Goal: Contribute content: Add original content to the website for others to see

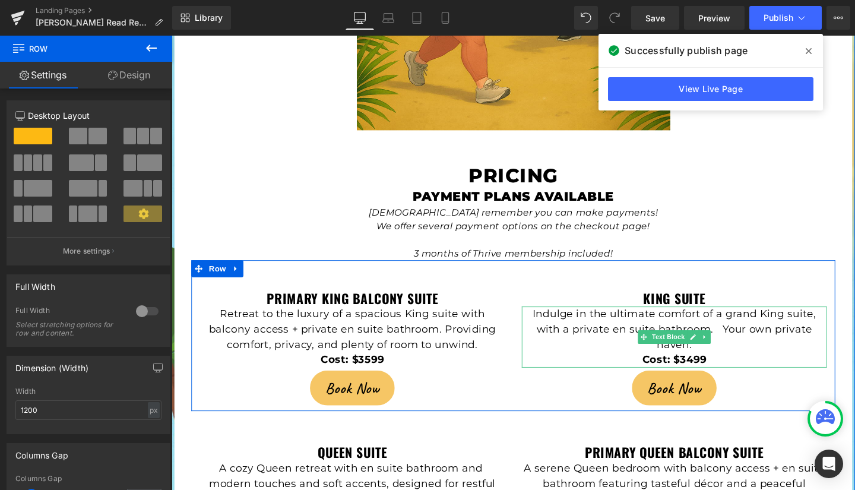
click at [757, 321] on p "Indulge in the ultimate comfort of a grand King suite, with a private en suite …" at bounding box center [700, 345] width 321 height 48
click at [758, 321] on p "Indulge in the ultimate comfort of a grand King suite, with a private en suite …" at bounding box center [700, 345] width 321 height 48
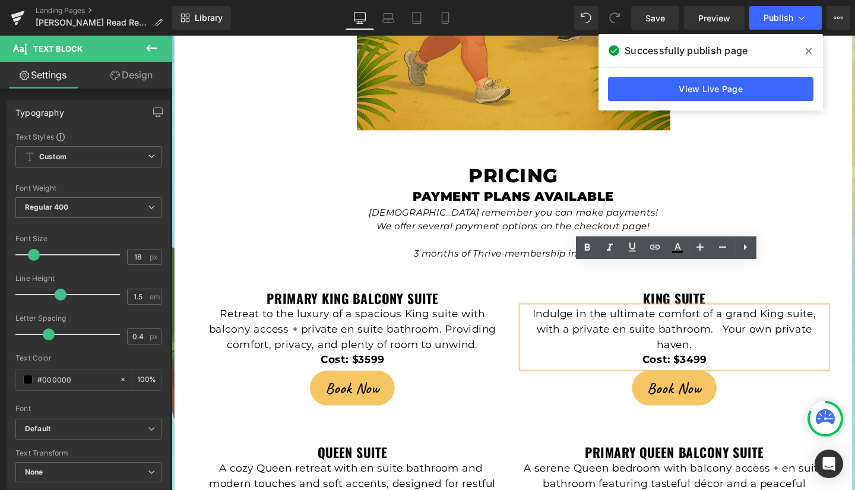
click at [714, 321] on p "Indulge in the ultimate comfort of a grand King suite, with a private en suite …" at bounding box center [700, 345] width 321 height 48
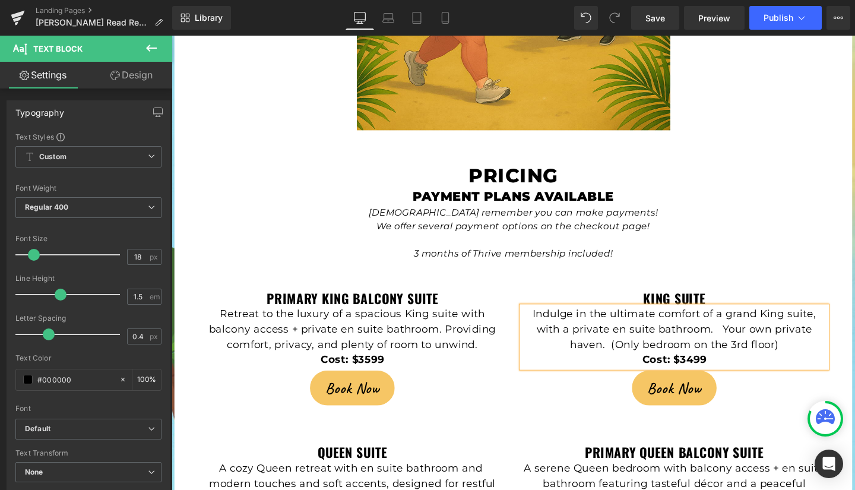
drag, startPoint x: 657, startPoint y: 16, endPoint x: 630, endPoint y: 2, distance: 30.3
click at [657, 16] on span "Save" at bounding box center [656, 18] width 20 height 12
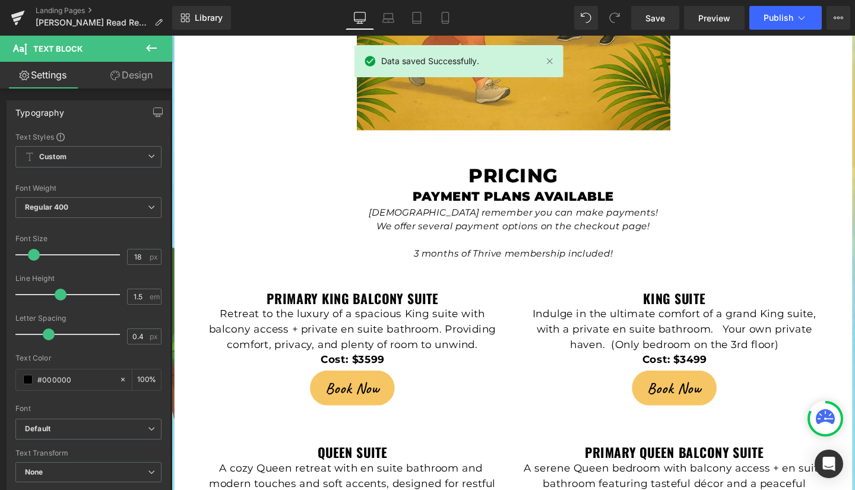
click at [783, 15] on span "Publish" at bounding box center [779, 18] width 30 height 10
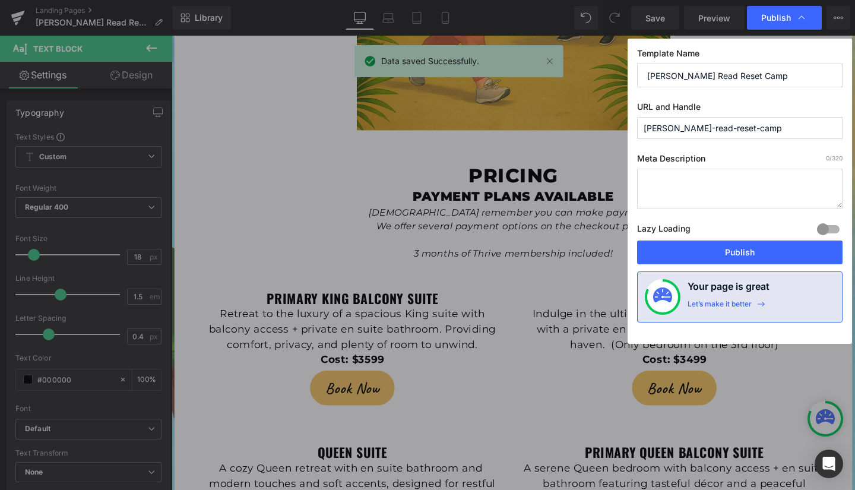
click at [740, 249] on button "Publish" at bounding box center [739, 253] width 205 height 24
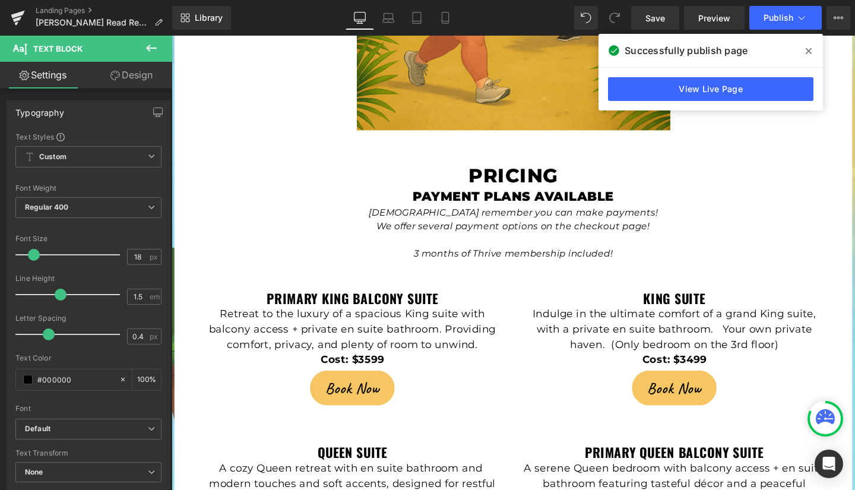
click at [807, 49] on icon at bounding box center [809, 51] width 6 height 6
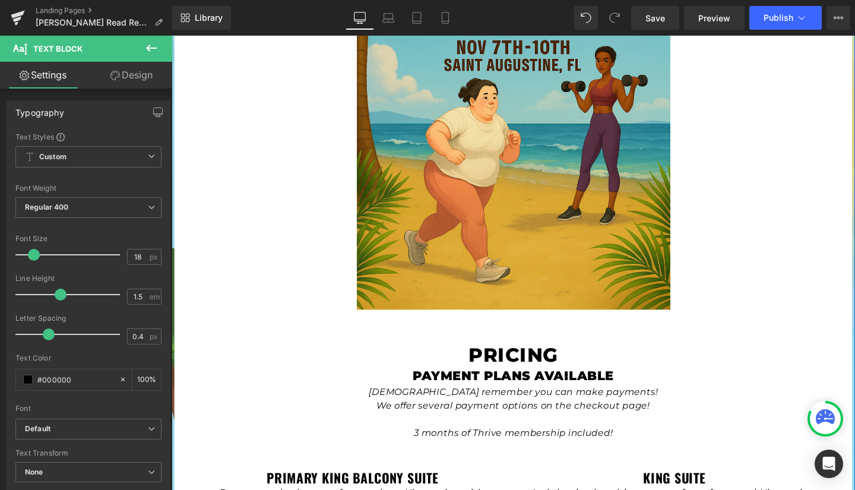
scroll to position [2144, 0]
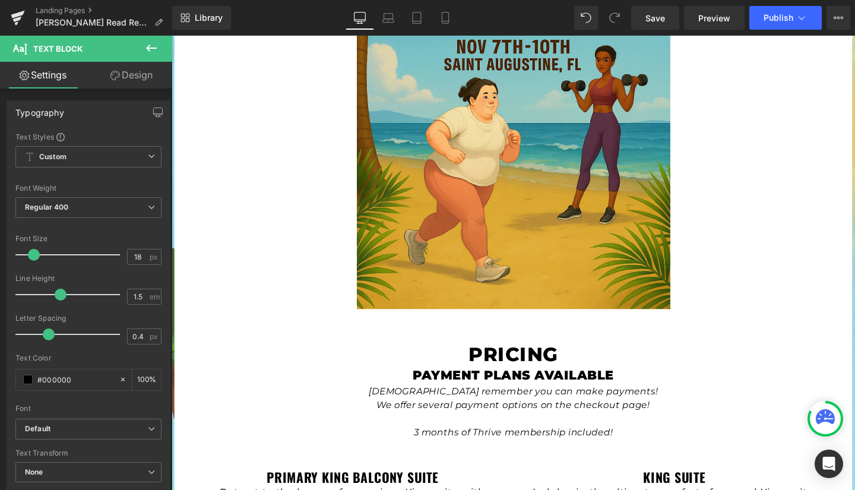
click at [149, 45] on icon at bounding box center [151, 48] width 11 height 7
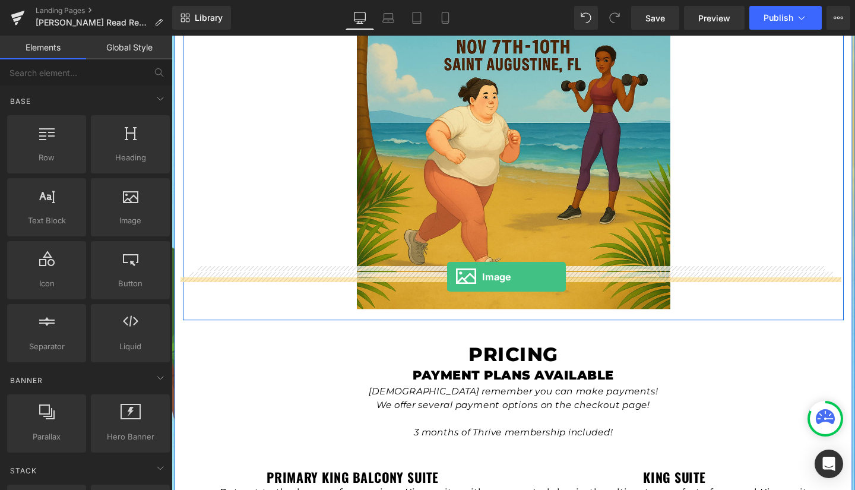
drag, startPoint x: 305, startPoint y: 245, endPoint x: 461, endPoint y: 289, distance: 163.0
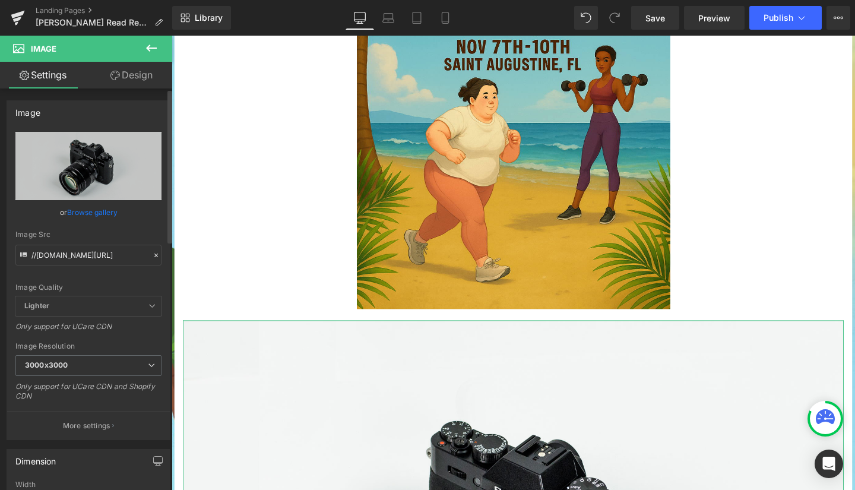
click at [93, 211] on link "Browse gallery" at bounding box center [92, 212] width 50 height 21
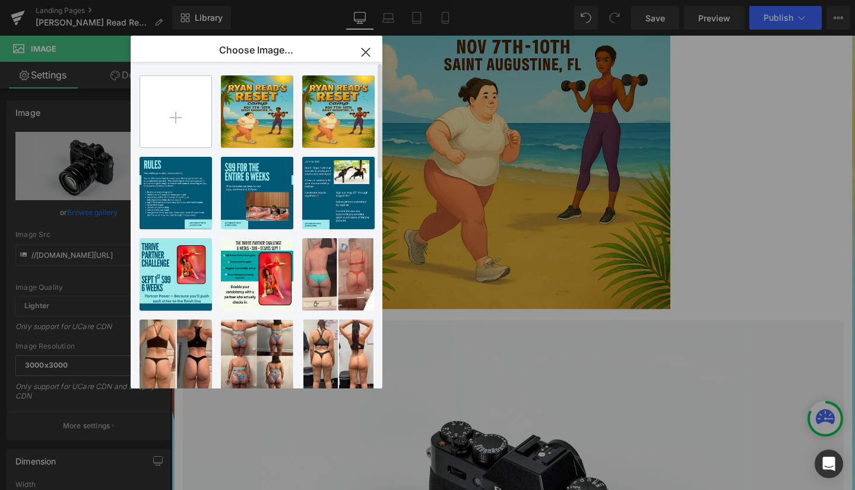
click at [172, 109] on input "file" at bounding box center [175, 111] width 71 height 71
type input "C:\fakepath\IMG_3705.JPG"
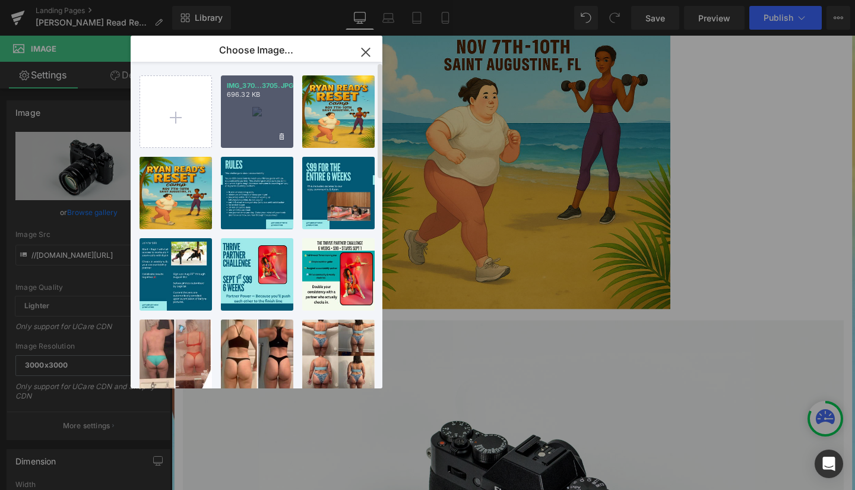
click at [261, 118] on div "IMG_370...3705.JPG 696.32 KB" at bounding box center [257, 111] width 72 height 72
type input "[URL][DOMAIN_NAME]"
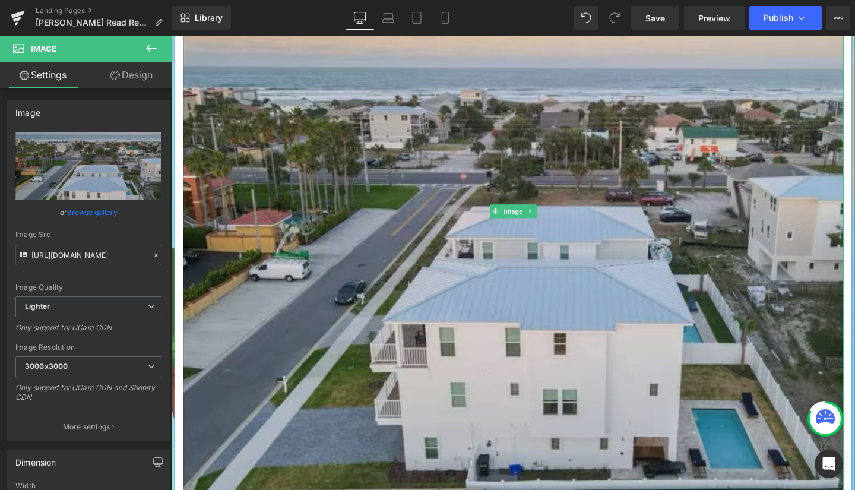
scroll to position [2563, 0]
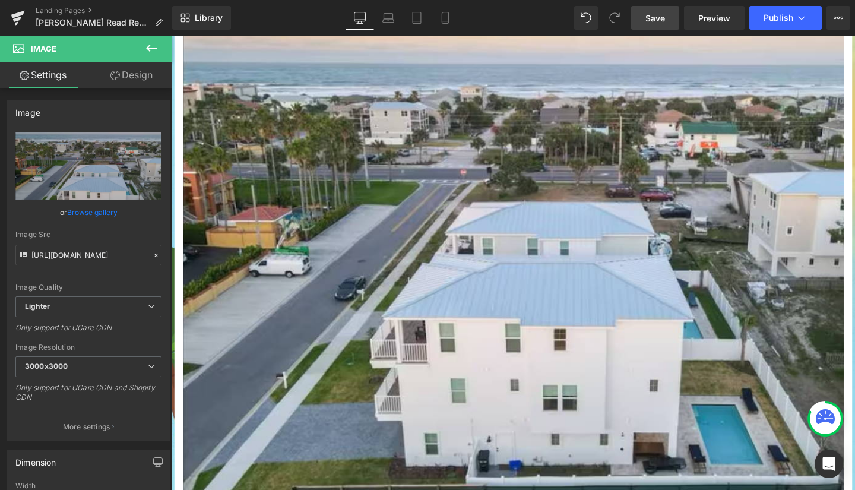
click at [662, 19] on span "Save" at bounding box center [656, 18] width 20 height 12
click at [803, 17] on icon at bounding box center [802, 18] width 12 height 12
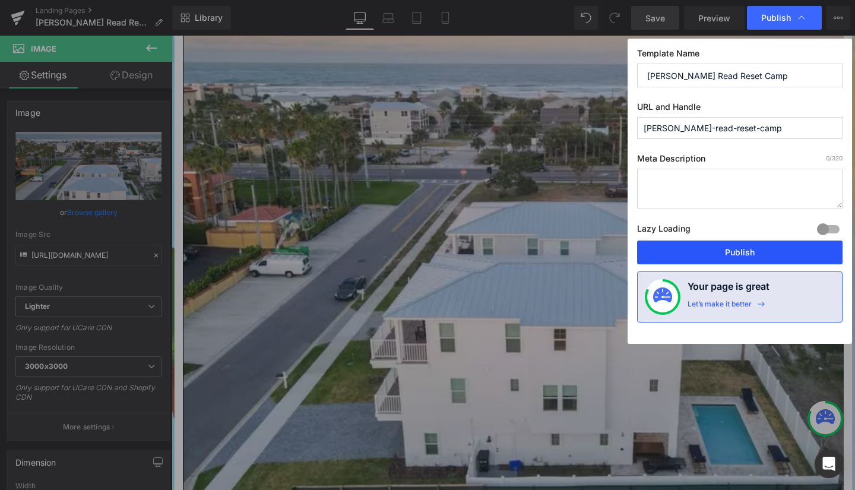
click at [750, 250] on button "Publish" at bounding box center [739, 253] width 205 height 24
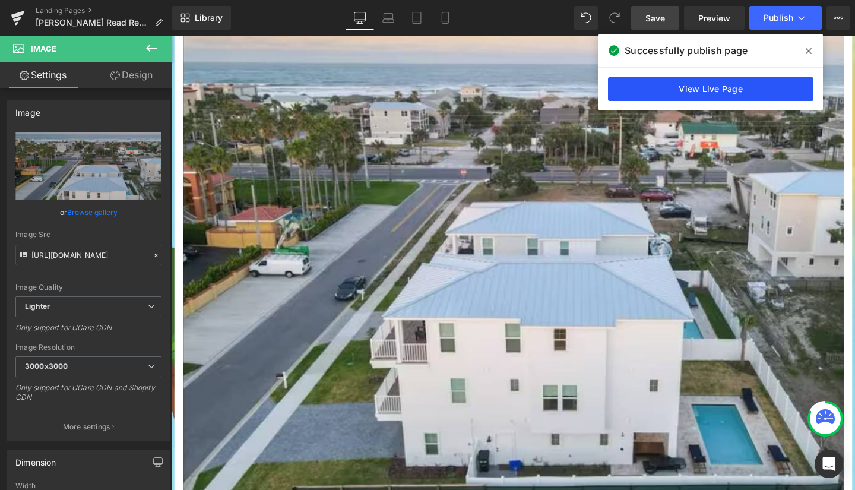
click at [730, 88] on link "View Live Page" at bounding box center [710, 89] width 205 height 24
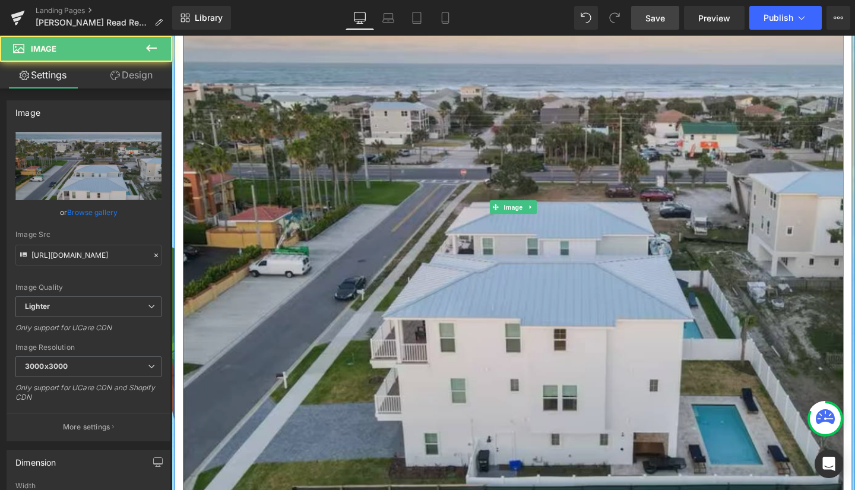
click at [345, 176] on img at bounding box center [531, 216] width 695 height 601
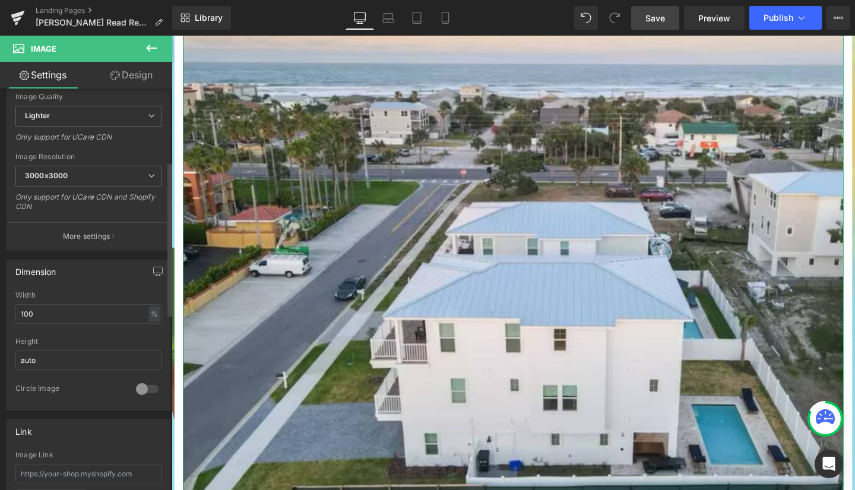
scroll to position [191, 0]
click at [97, 317] on input "100" at bounding box center [88, 313] width 146 height 20
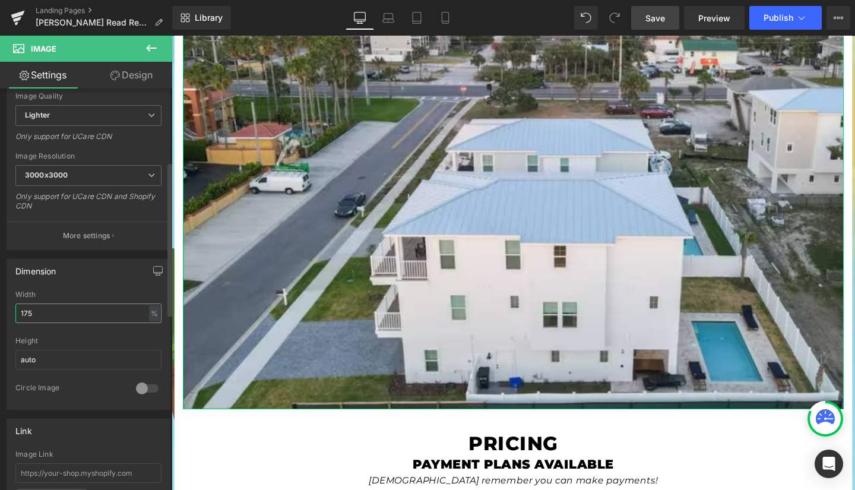
scroll to position [3149, 0]
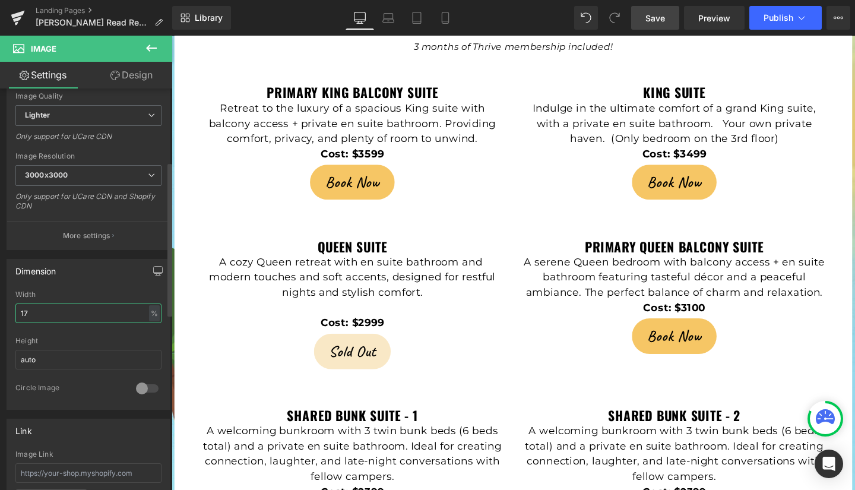
type input "1"
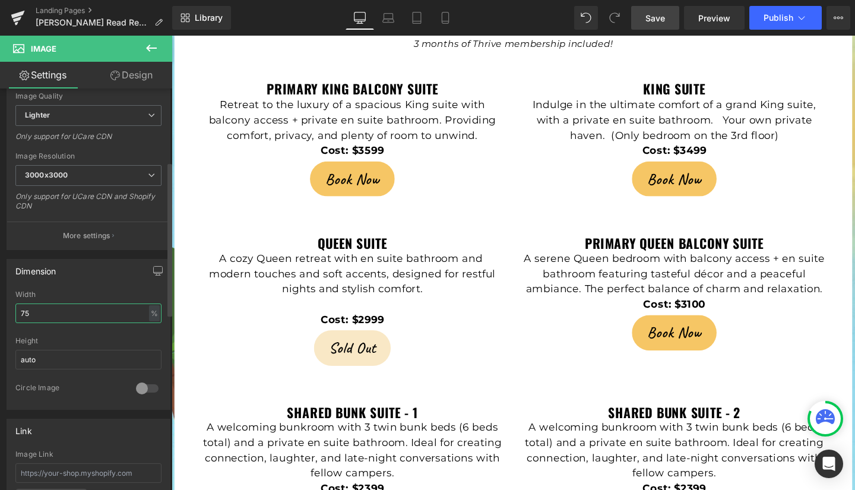
scroll to position [2999, 0]
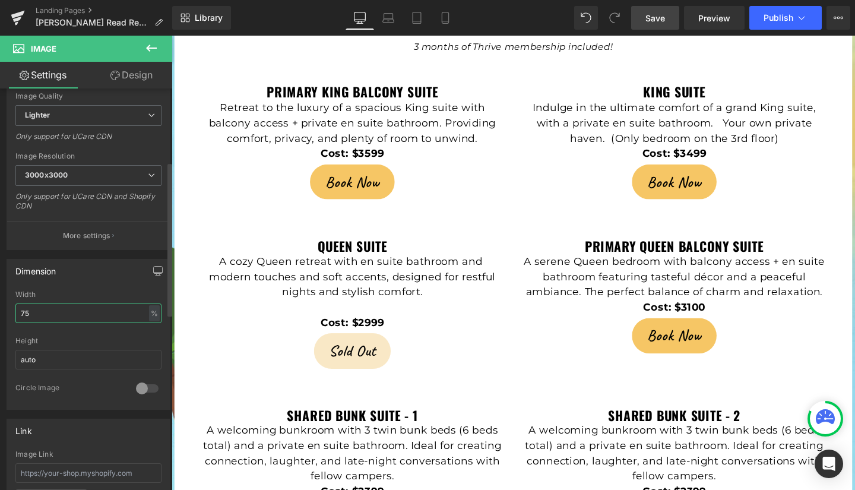
type input "75"
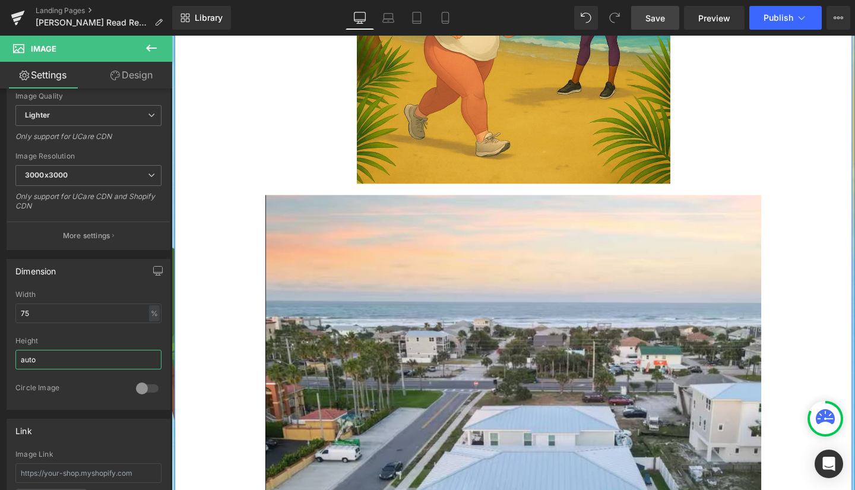
scroll to position [2277, 0]
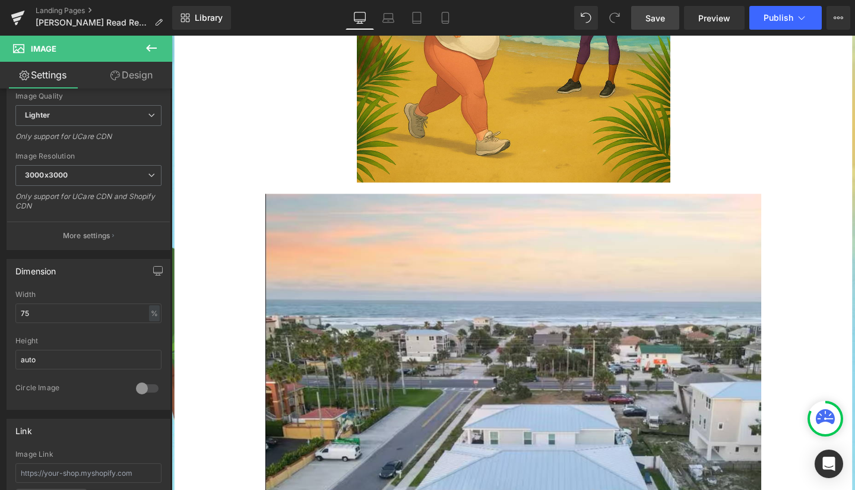
click at [652, 17] on span "Save" at bounding box center [656, 18] width 20 height 12
click at [658, 10] on link "Save" at bounding box center [655, 18] width 48 height 24
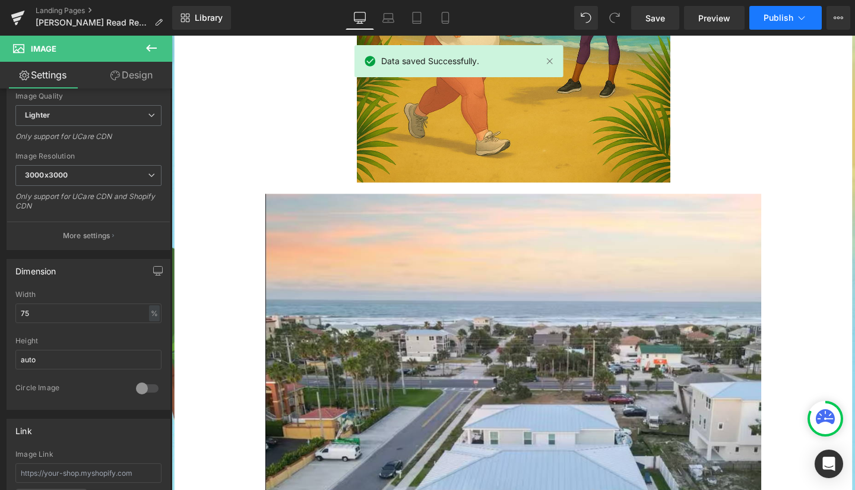
click at [790, 16] on span "Publish" at bounding box center [779, 18] width 30 height 10
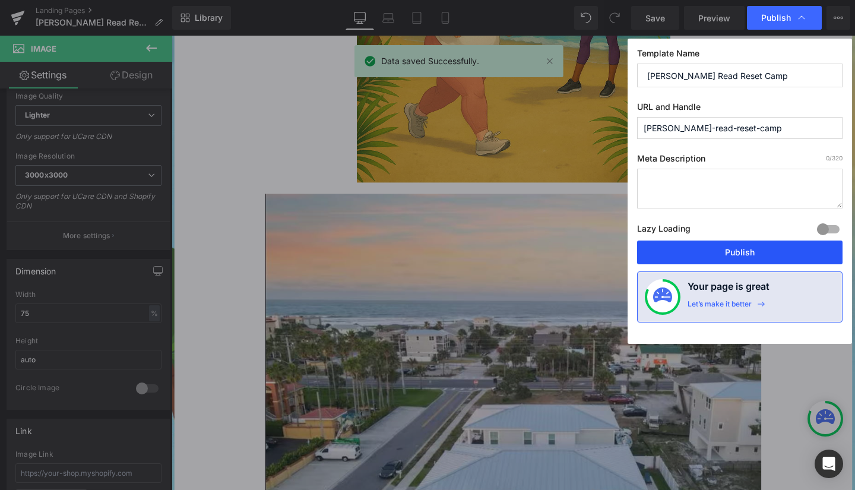
click at [739, 255] on button "Publish" at bounding box center [739, 253] width 205 height 24
